Goal: Find specific page/section: Find specific page/section

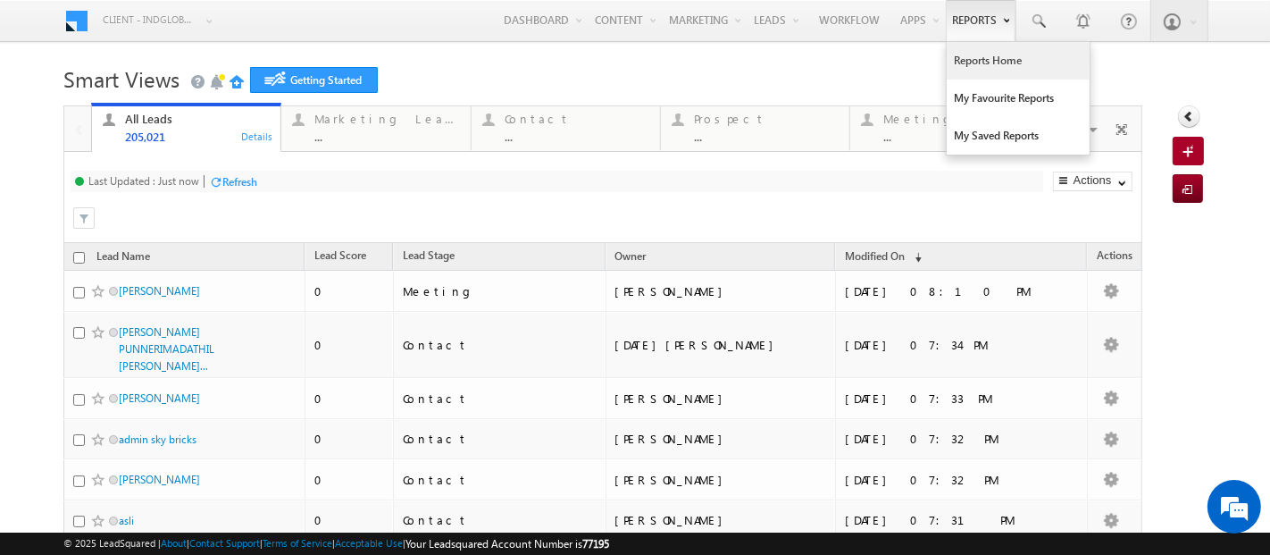
click at [965, 60] on link "Reports Home" at bounding box center [1018, 61] width 143 height 38
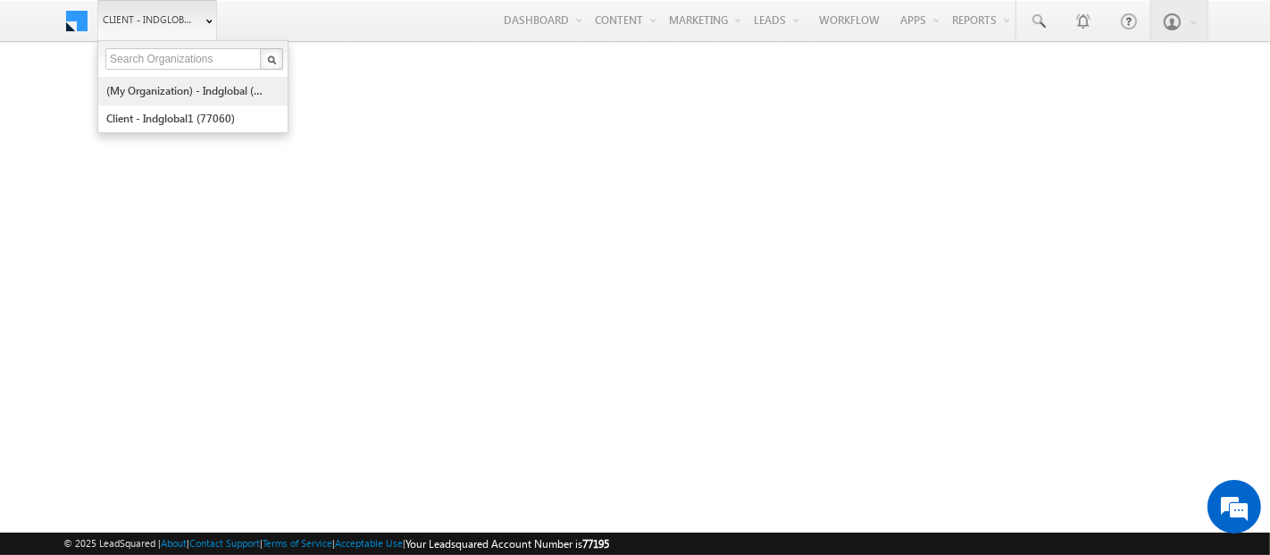
click at [163, 96] on link "(My Organization) - indglobal (48060)" at bounding box center [186, 91] width 163 height 28
